Goal: Transaction & Acquisition: Purchase product/service

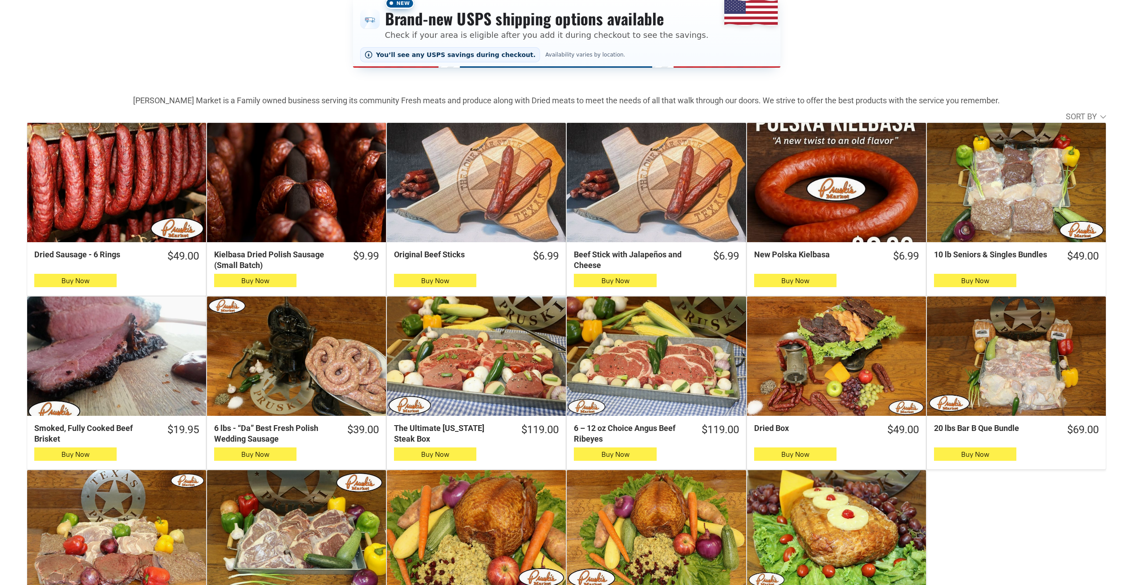
scroll to position [312, 0]
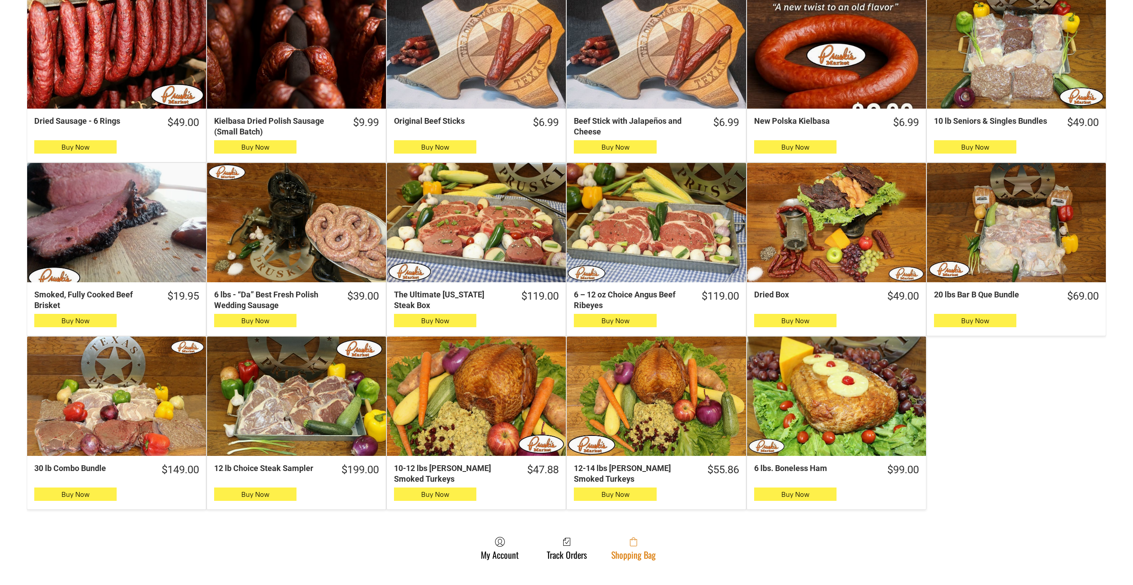
click at [621, 554] on link "Shopping Bag" at bounding box center [633, 548] width 53 height 24
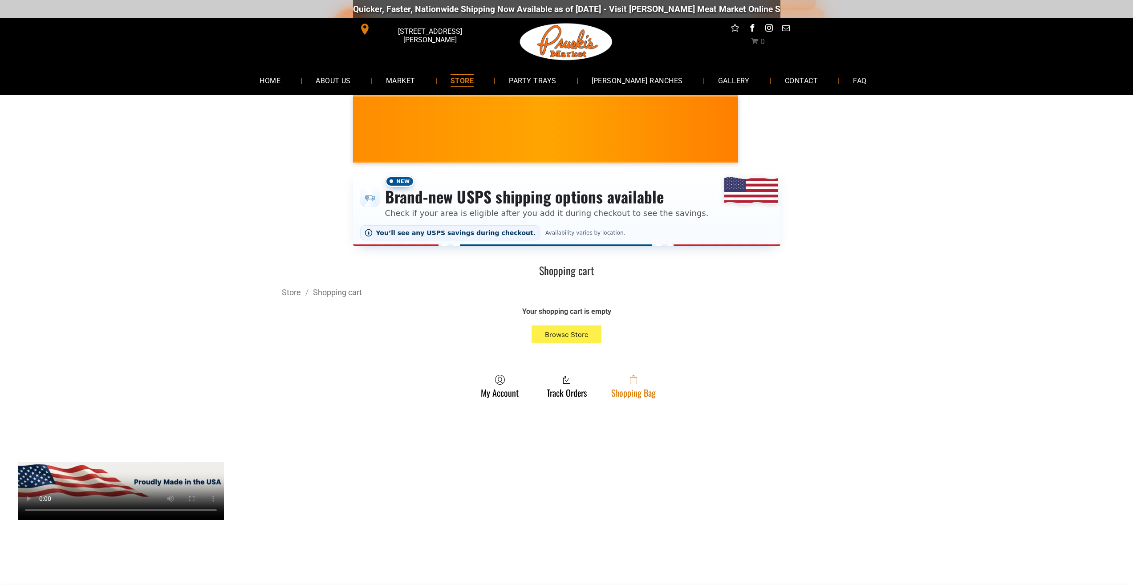
click at [615, 381] on span at bounding box center [633, 379] width 45 height 11
click at [643, 385] on span at bounding box center [633, 379] width 45 height 11
click at [620, 381] on span at bounding box center [633, 379] width 45 height 11
